Goal: Navigation & Orientation: Find specific page/section

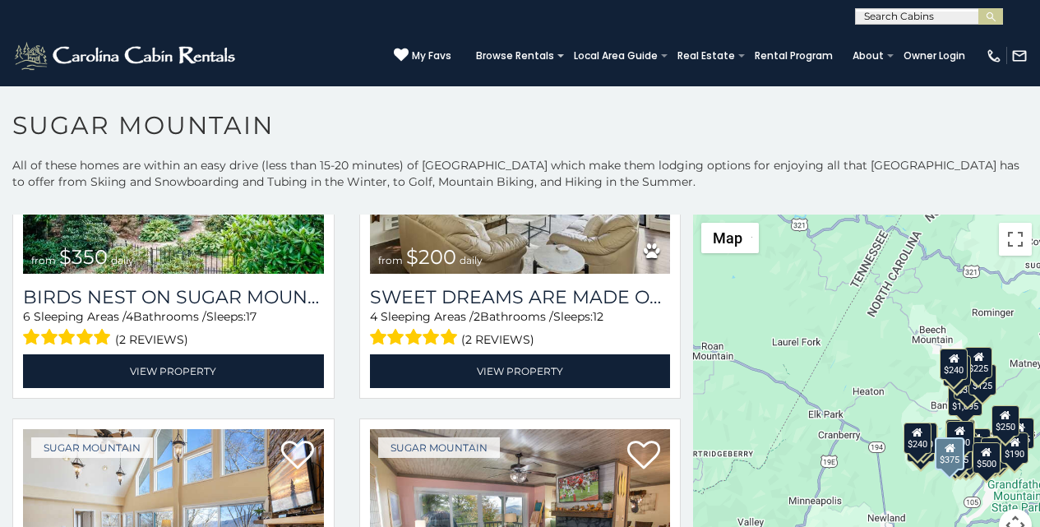
scroll to position [548, 0]
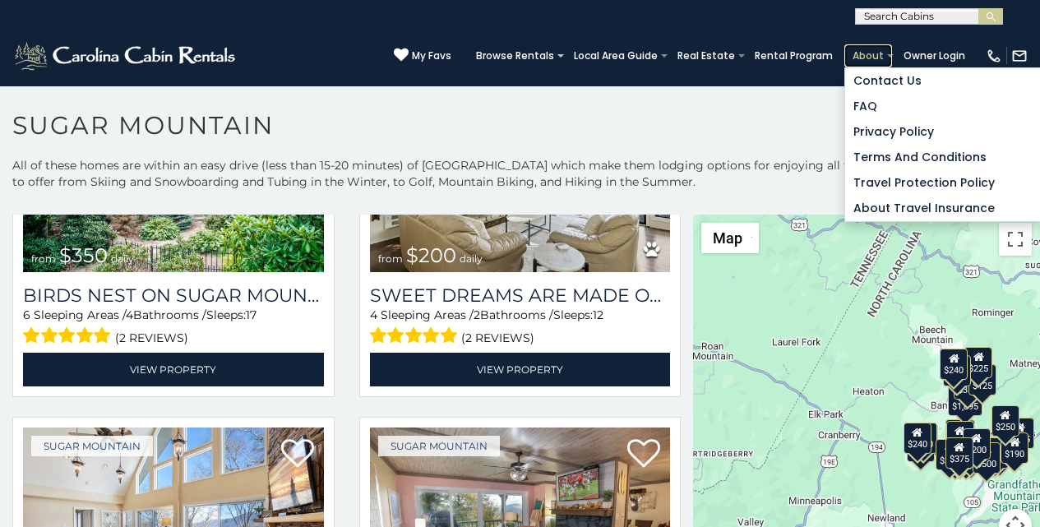
click at [872, 51] on link "About" at bounding box center [868, 55] width 48 height 23
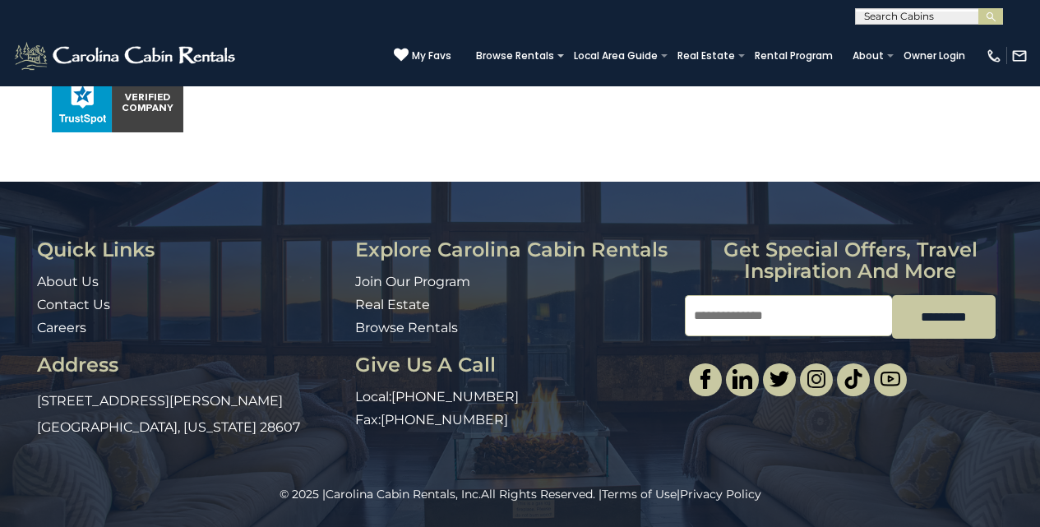
scroll to position [1208, 0]
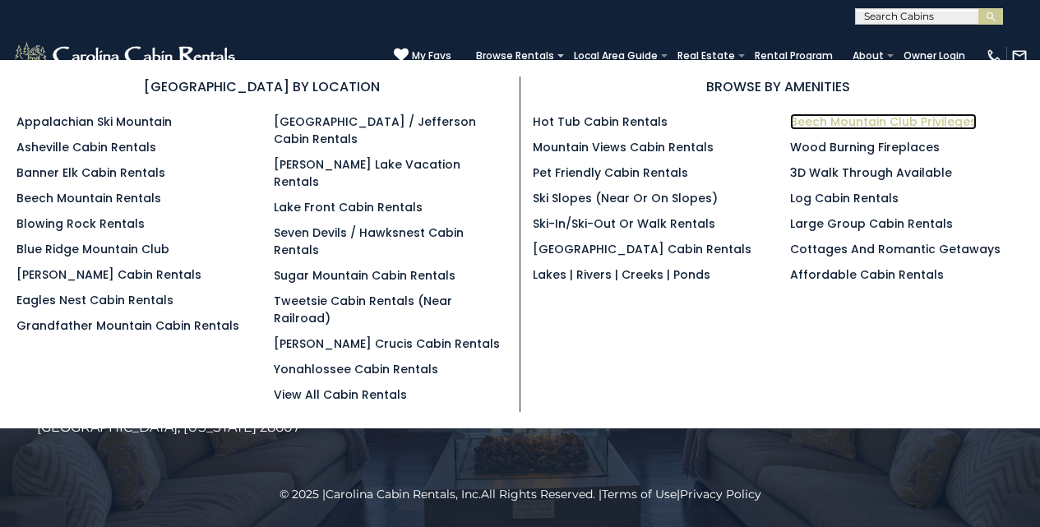
click at [806, 117] on link "Beech Mountain Club Privileges" at bounding box center [883, 121] width 187 height 16
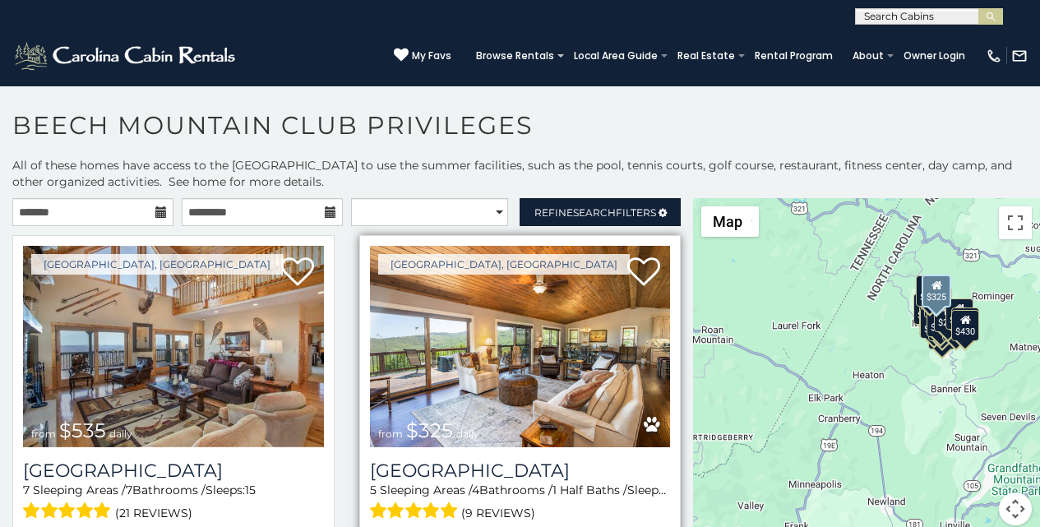
scroll to position [68, 0]
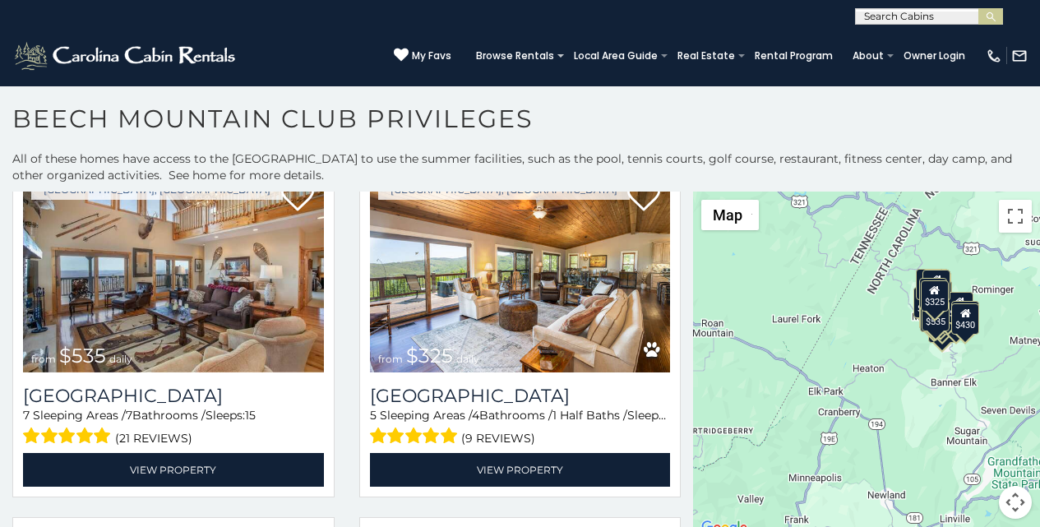
click at [359, 130] on h1 "Beech Mountain Club Privileges" at bounding box center [520, 127] width 1040 height 47
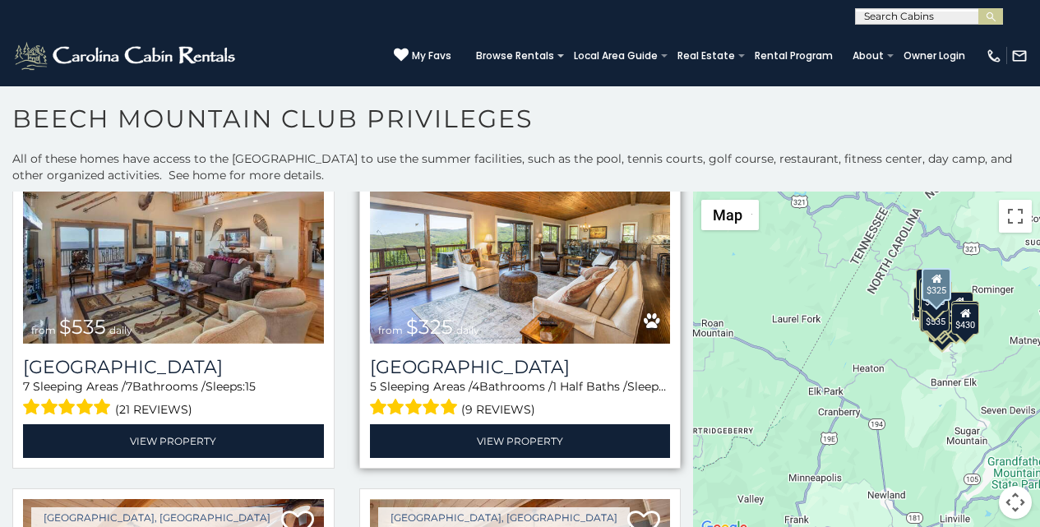
scroll to position [103, 0]
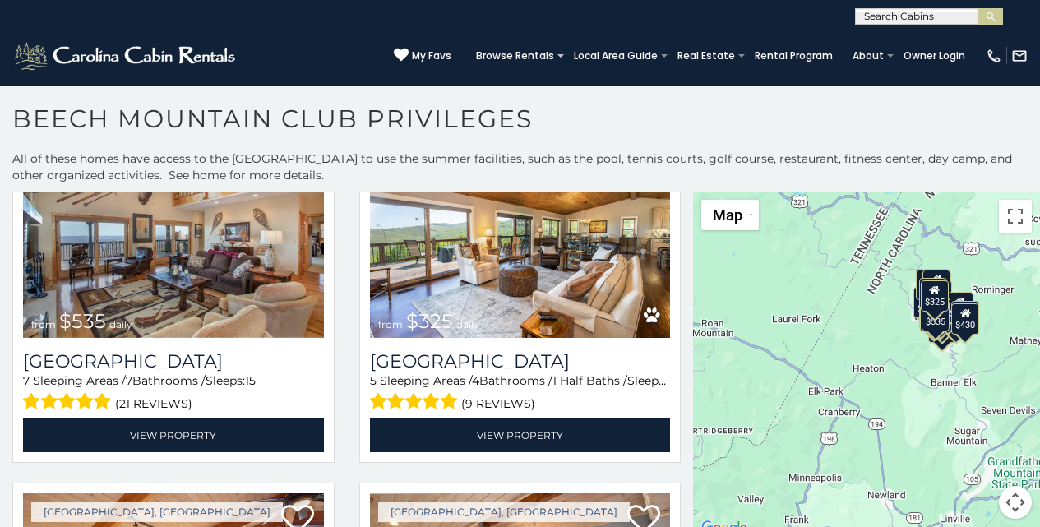
click at [359, 123] on h1 "Beech Mountain Club Privileges" at bounding box center [520, 127] width 1040 height 47
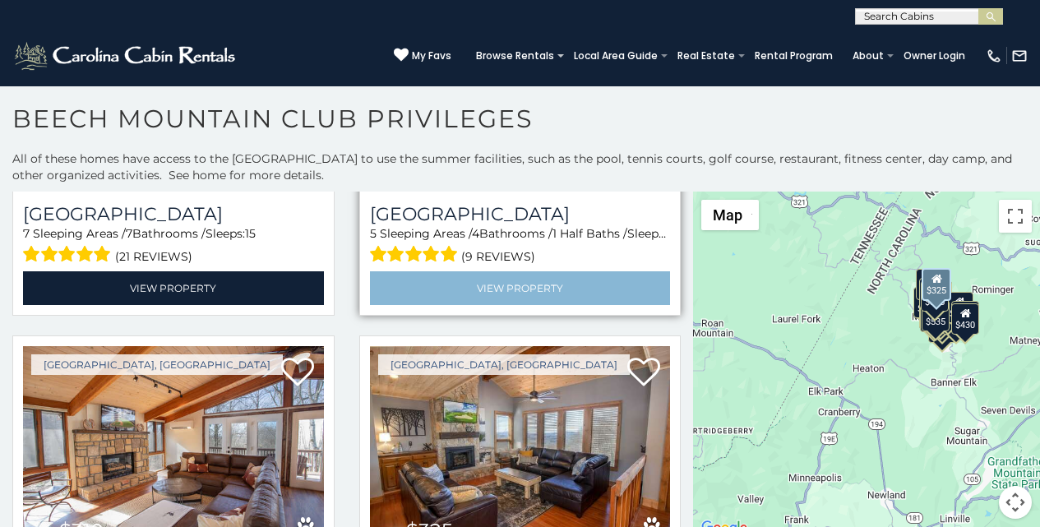
scroll to position [137, 0]
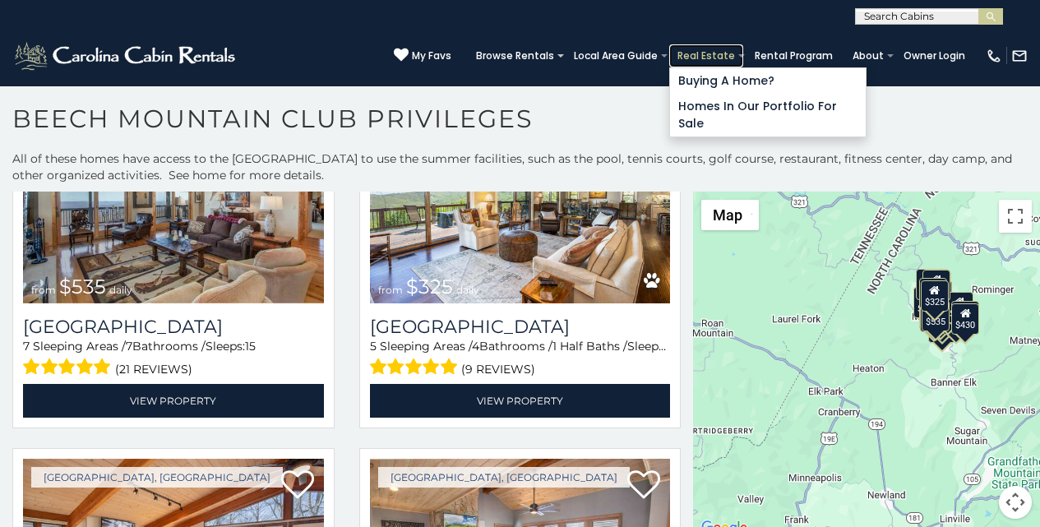
click at [720, 53] on link "Real Estate" at bounding box center [706, 55] width 74 height 23
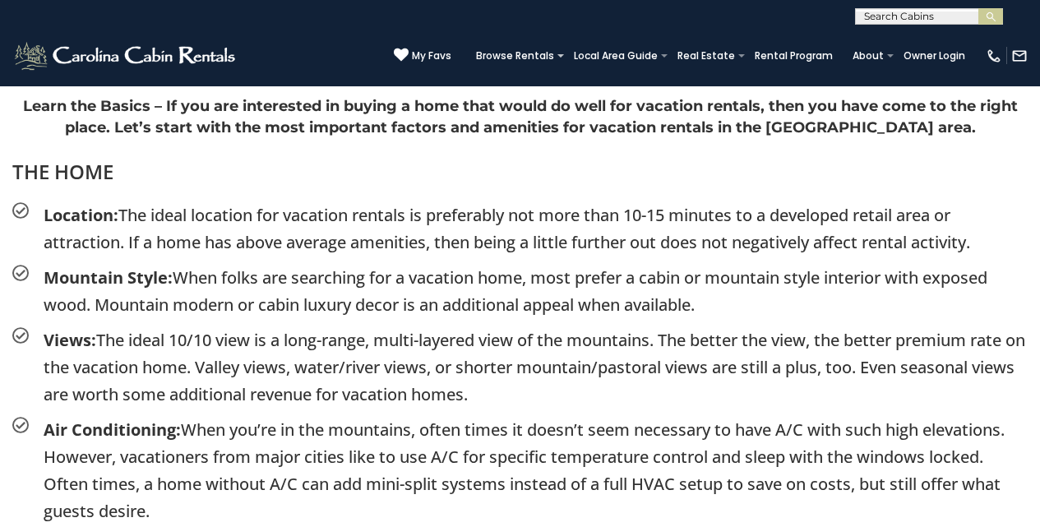
scroll to position [2294, 0]
